Goal: Task Accomplishment & Management: Use online tool/utility

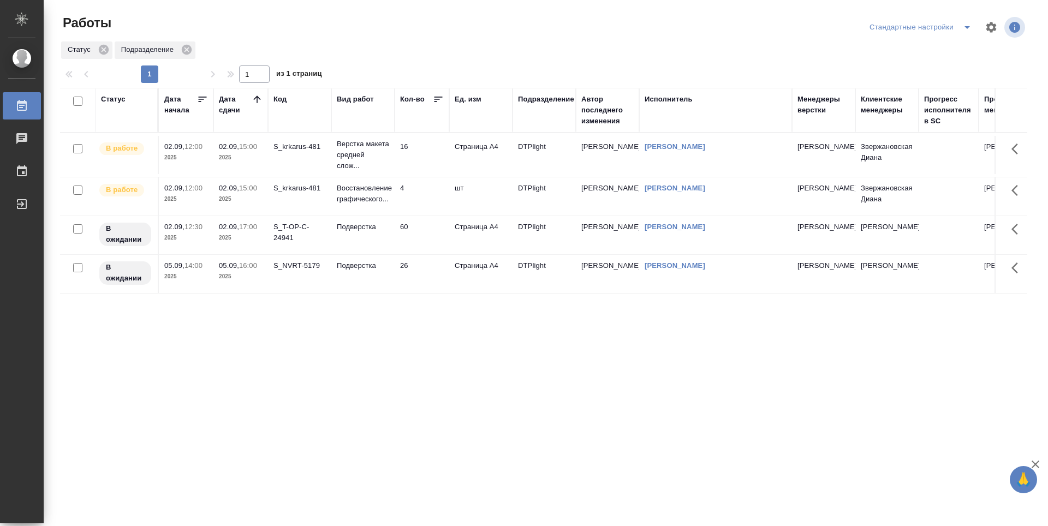
click at [456, 358] on div "Статус Дата начала Дата сдачи Код Вид работ Кол-во Ед. изм Подразделение Автор …" at bounding box center [543, 284] width 967 height 393
click at [424, 155] on td "16" at bounding box center [422, 155] width 55 height 38
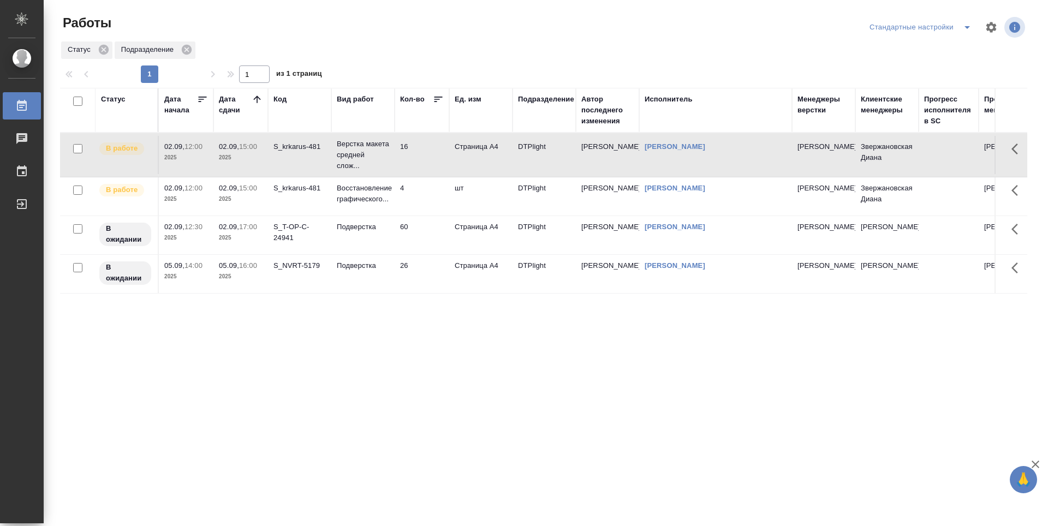
click at [424, 155] on td "16" at bounding box center [422, 155] width 55 height 38
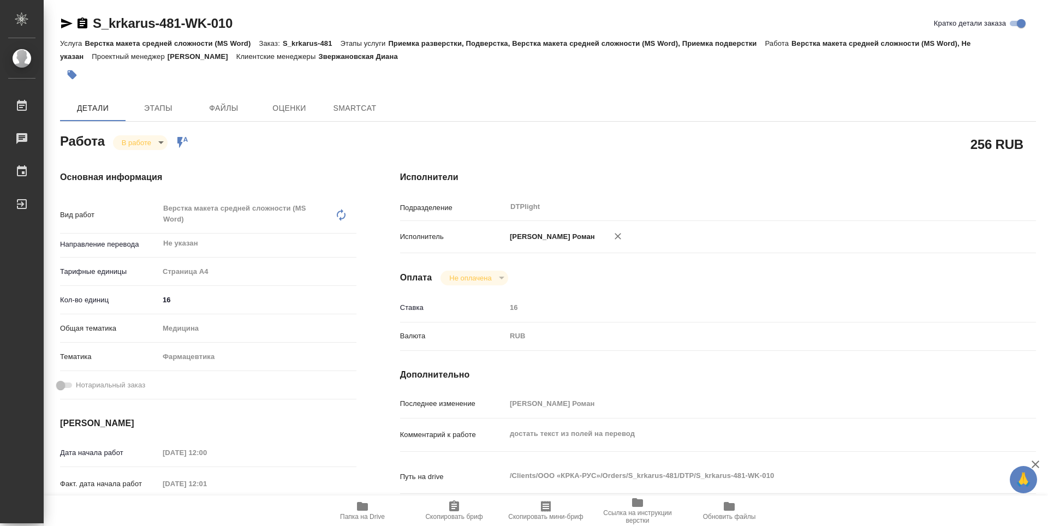
type textarea "x"
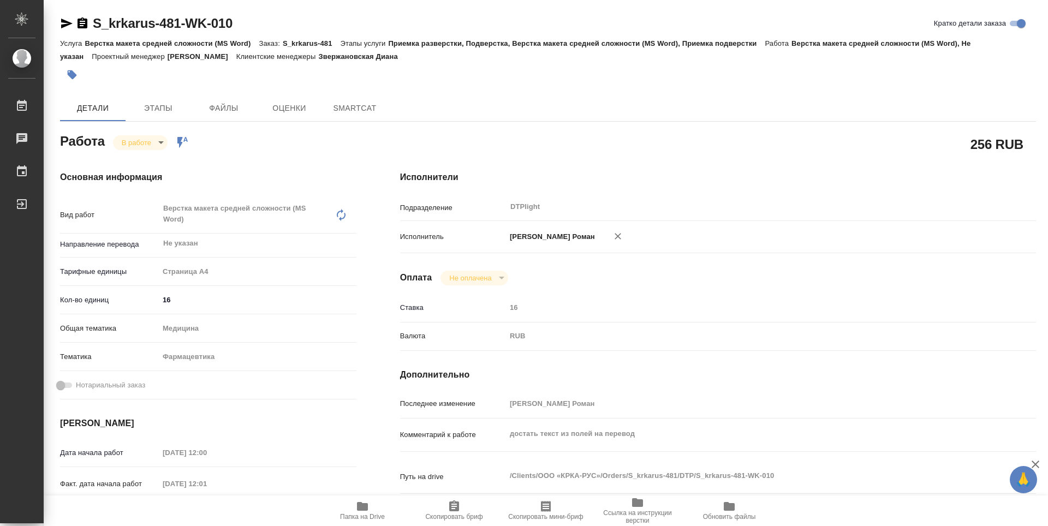
type textarea "x"
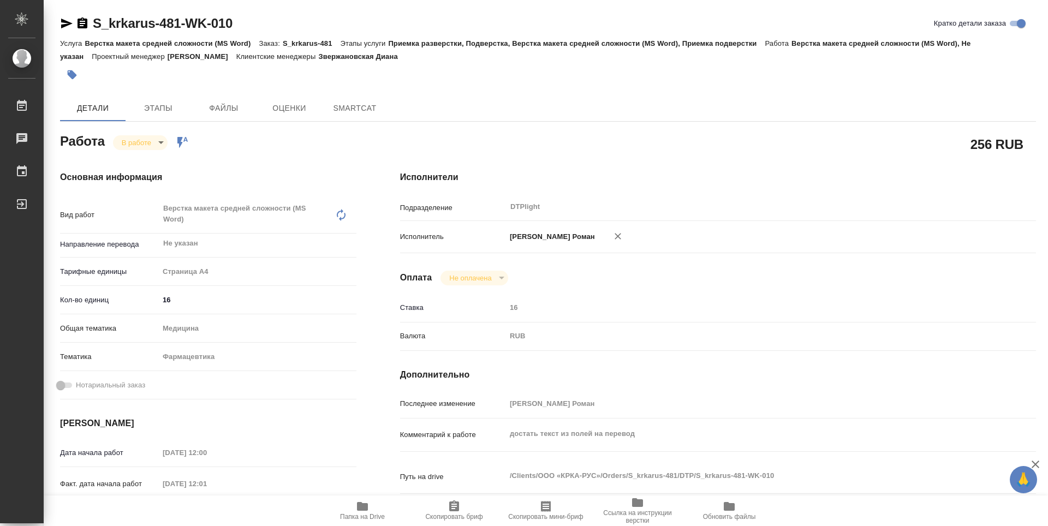
scroll to position [109, 0]
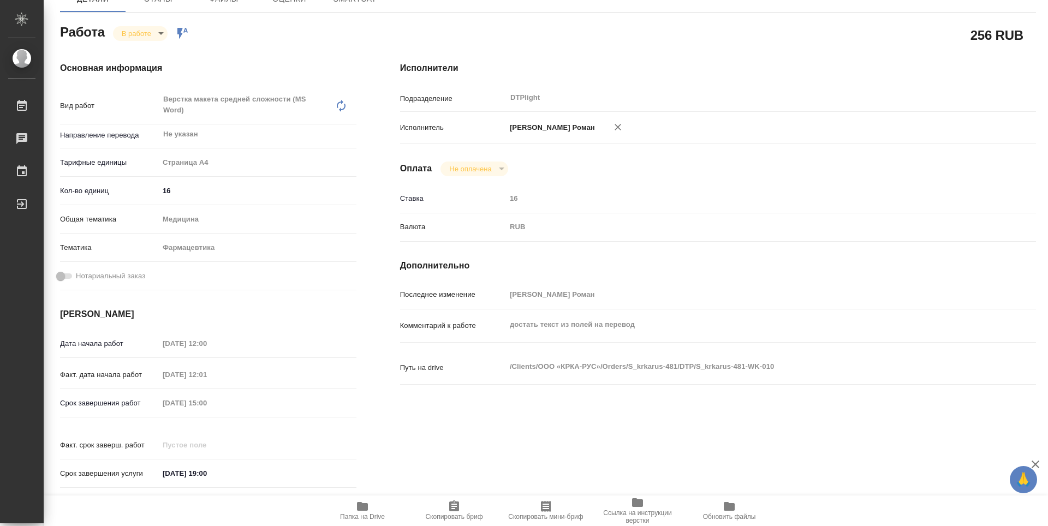
type textarea "x"
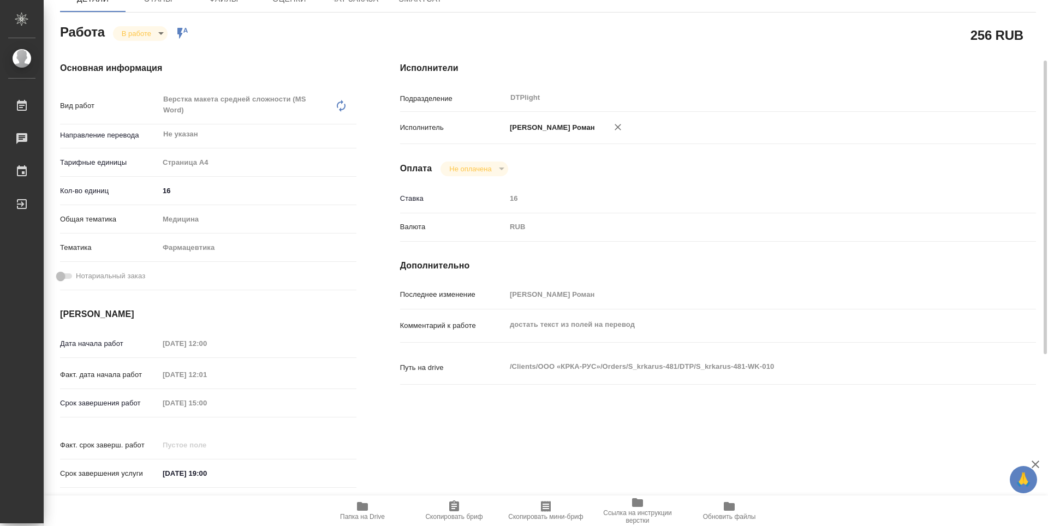
type textarea "x"
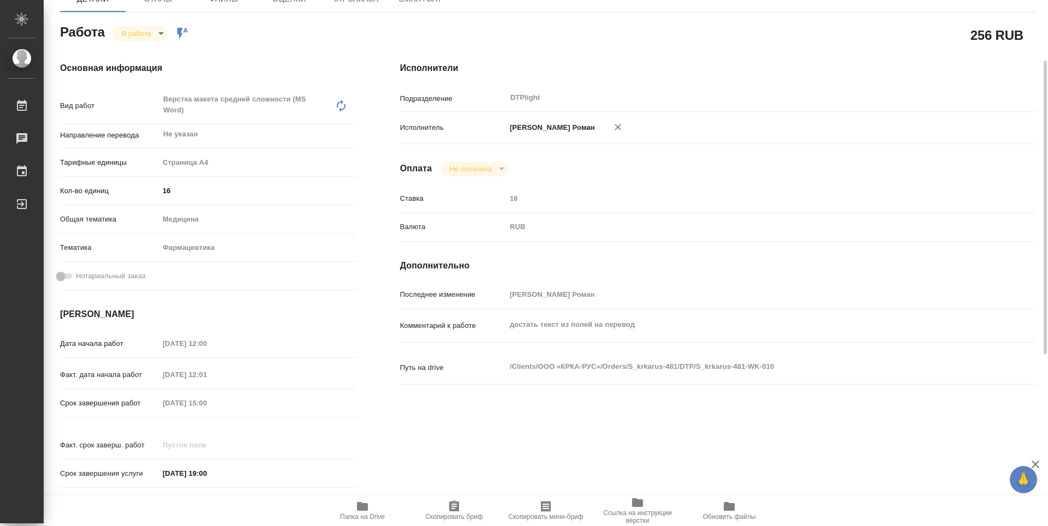
click at [353, 515] on span "Папка на Drive" at bounding box center [362, 517] width 45 height 8
type textarea "x"
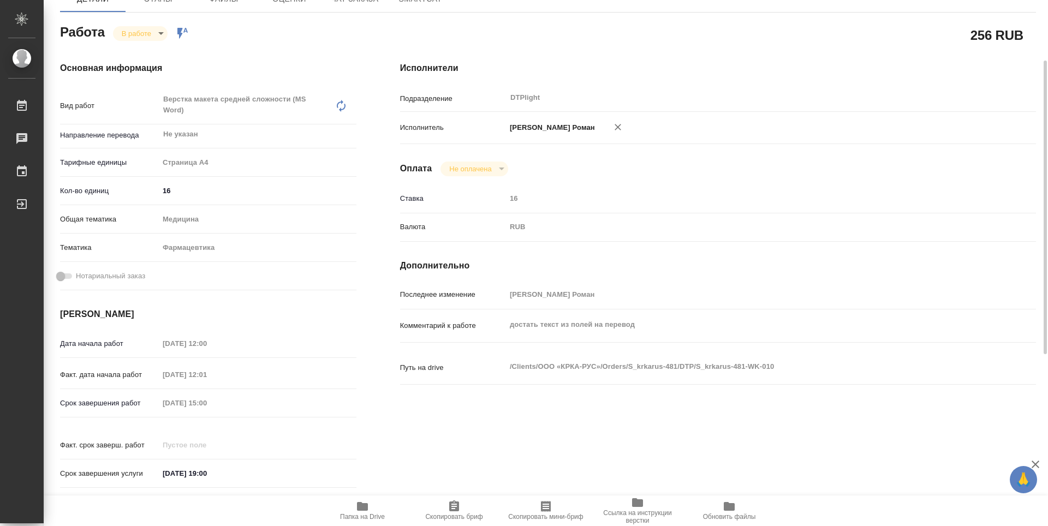
type textarea "x"
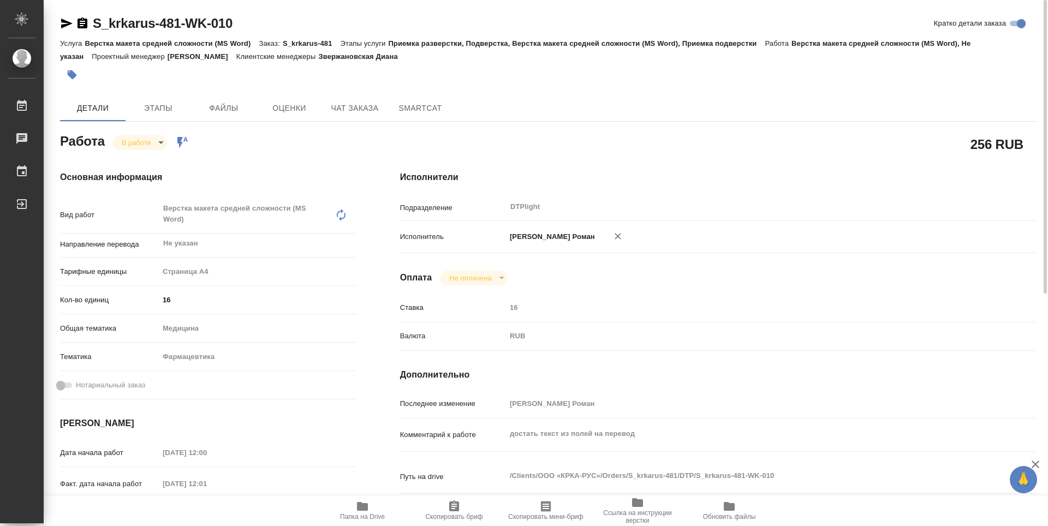
click at [86, 25] on icon "button" at bounding box center [83, 22] width 10 height 11
